Goal: Use online tool/utility: Utilize a website feature to perform a specific function

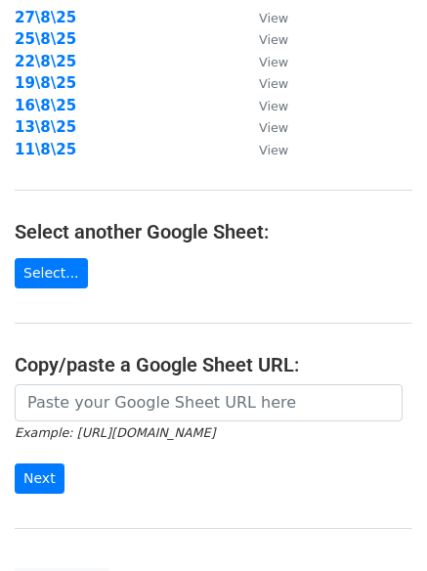
scroll to position [325, 0]
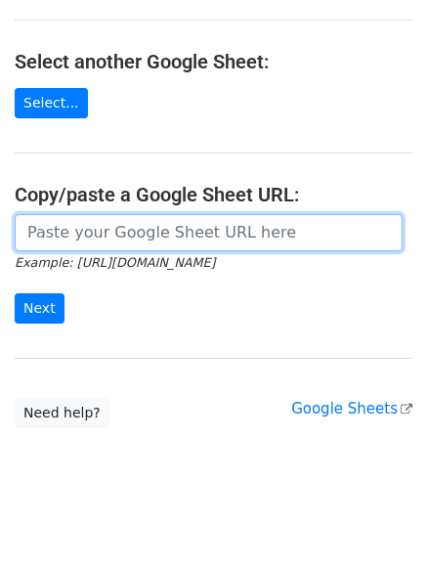
drag, startPoint x: 85, startPoint y: 233, endPoint x: 70, endPoint y: 259, distance: 30.2
click at [85, 233] on input "url" at bounding box center [209, 232] width 388 height 37
paste input "[URL][DOMAIN_NAME]"
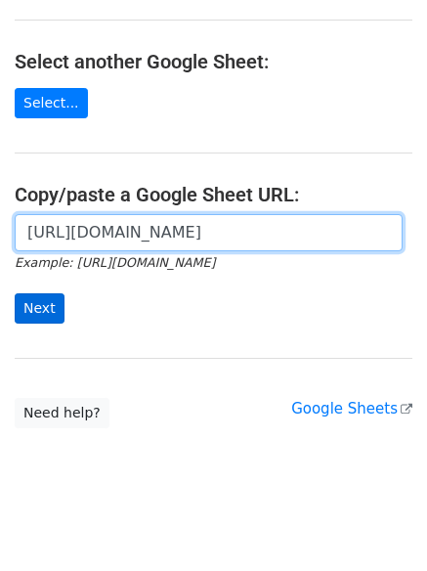
scroll to position [0, 415]
type input "[URL][DOMAIN_NAME]"
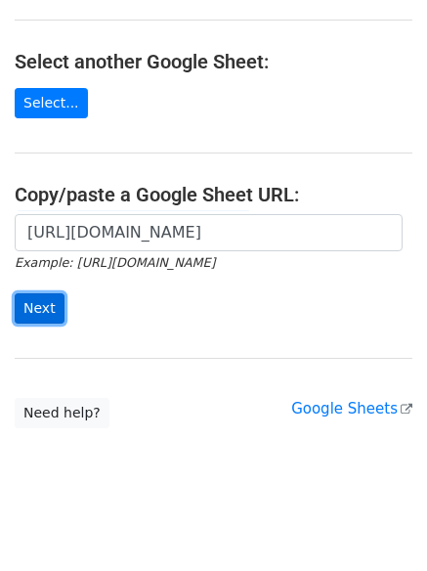
scroll to position [0, 0]
click at [36, 296] on input "Next" at bounding box center [40, 308] width 50 height 30
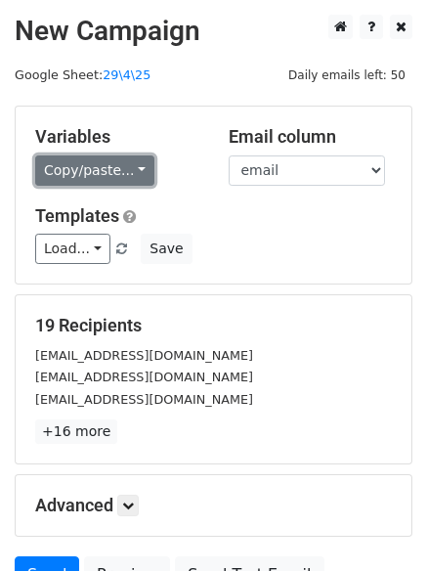
click at [129, 167] on link "Copy/paste..." at bounding box center [94, 170] width 119 height 30
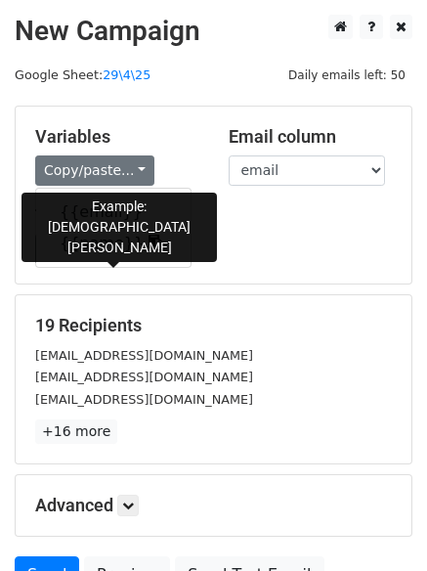
click at [112, 237] on link "{{name}}" at bounding box center [113, 243] width 154 height 31
